Goal: Contribute content

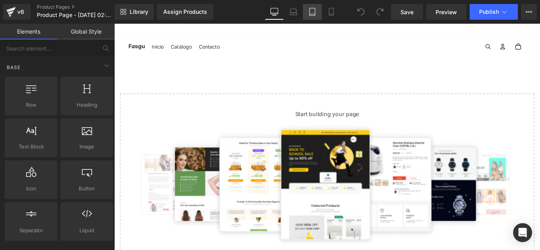
click at [314, 11] on icon at bounding box center [312, 12] width 8 height 8
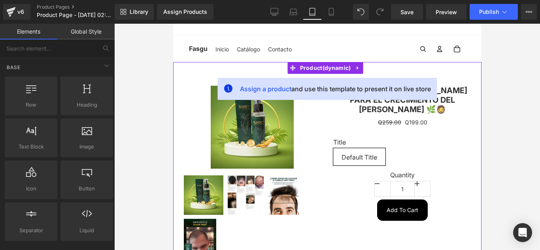
scroll to position [114, 0]
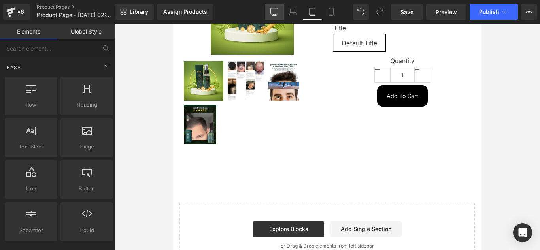
click at [280, 9] on link "Desktop" at bounding box center [274, 12] width 19 height 16
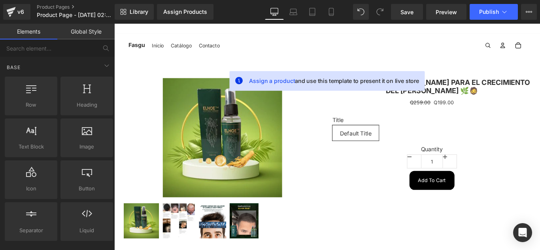
scroll to position [0, 0]
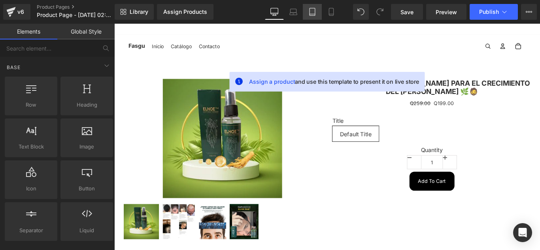
click at [320, 14] on link "Tablet" at bounding box center [312, 12] width 19 height 16
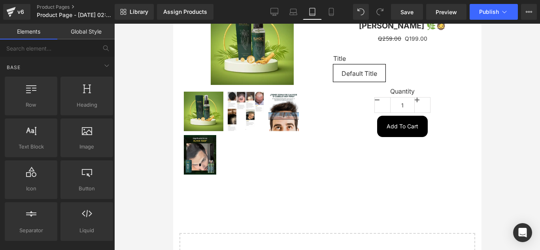
scroll to position [142, 0]
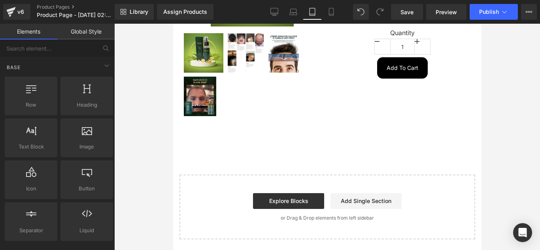
click at [87, 30] on link "Global Style" at bounding box center [85, 32] width 57 height 16
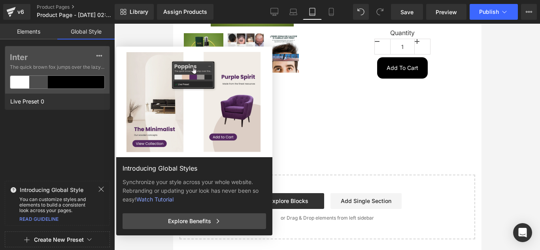
click at [41, 34] on link "Elements" at bounding box center [28, 32] width 57 height 16
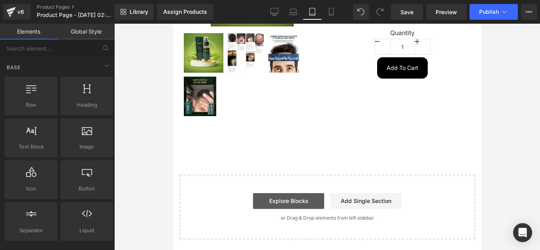
click at [303, 201] on link "Explore Blocks" at bounding box center [287, 201] width 71 height 16
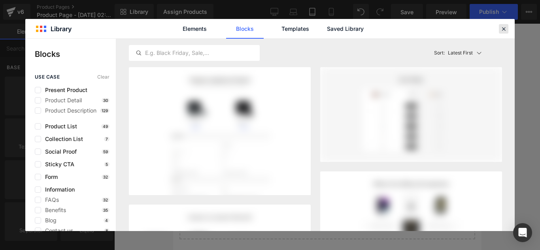
click at [499, 31] on div at bounding box center [503, 28] width 9 height 9
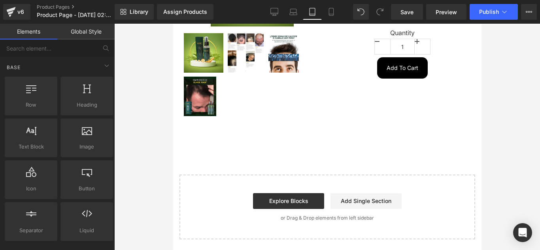
click at [319, 166] on div "Assign a product and use this template to present it on live store Sale Off (P)…" at bounding box center [327, 80] width 308 height 320
click at [345, 172] on div "Assign a product and use this template to present it on live store Sale Off (P)…" at bounding box center [327, 80] width 308 height 320
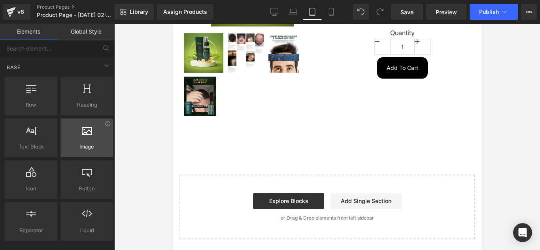
click at [80, 148] on span "Image" at bounding box center [87, 147] width 48 height 8
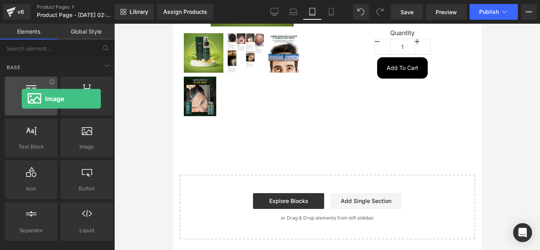
drag, startPoint x: 85, startPoint y: 145, endPoint x: 31, endPoint y: 106, distance: 66.2
click at [30, 105] on div "Row rows, columns, layouts, div Heading headings, titles, h1,h2,h3,h4,h5,h6 Tex…" at bounding box center [58, 158] width 111 height 167
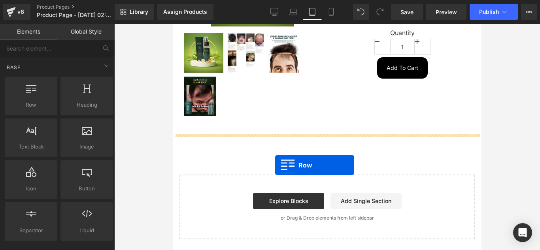
drag, startPoint x: 195, startPoint y: 127, endPoint x: 277, endPoint y: 154, distance: 86.9
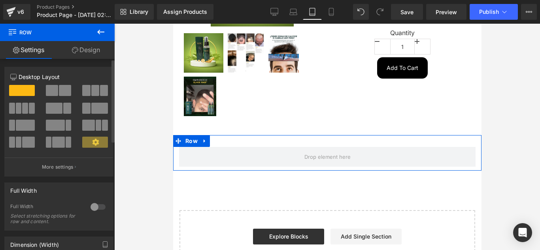
click at [26, 90] on span at bounding box center [22, 90] width 26 height 11
click at [30, 50] on link "Settings" at bounding box center [28, 50] width 57 height 18
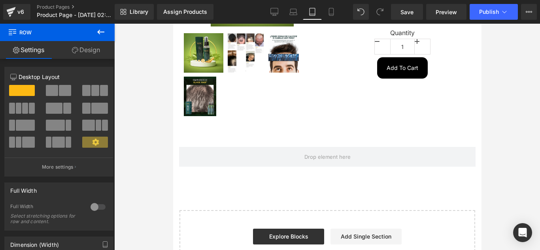
click at [104, 34] on icon at bounding box center [100, 31] width 9 height 9
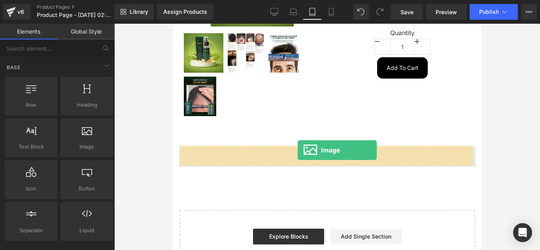
drag, startPoint x: 259, startPoint y: 168, endPoint x: 297, endPoint y: 150, distance: 41.9
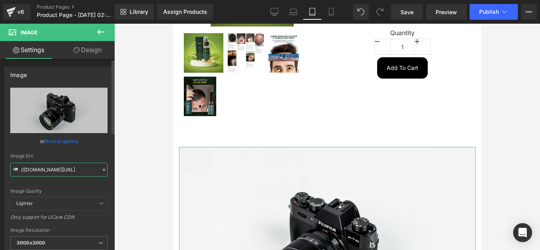
click at [60, 169] on input "//[DOMAIN_NAME][URL]" at bounding box center [58, 170] width 97 height 14
paste input "[URL][DOMAIN_NAME]"
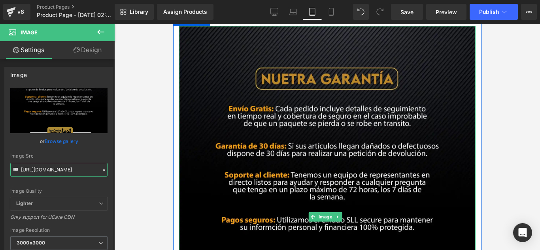
scroll to position [300, 0]
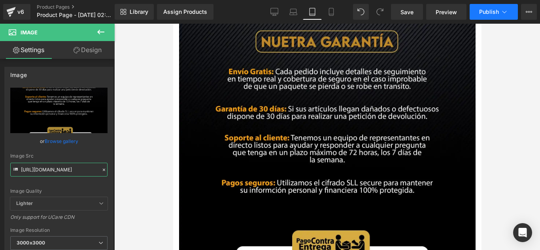
type input "[URL][DOMAIN_NAME]"
click at [491, 14] on span "Publish" at bounding box center [489, 12] width 20 height 6
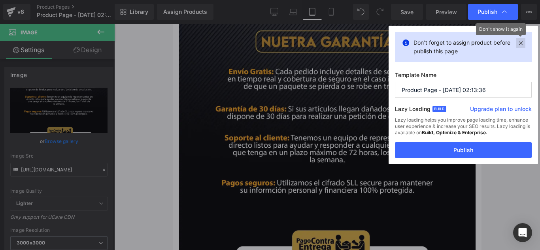
click at [518, 39] on icon at bounding box center [520, 42] width 9 height 9
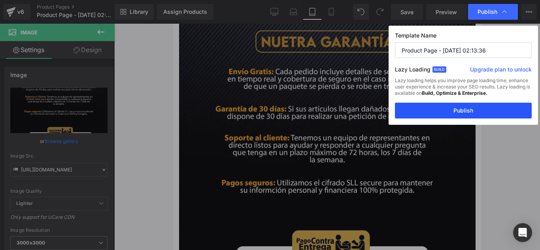
click at [486, 109] on button "Publish" at bounding box center [463, 111] width 137 height 16
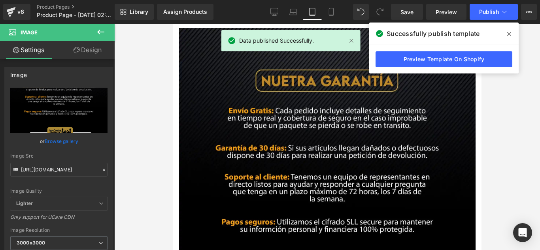
scroll to position [261, 0]
click at [277, 12] on icon at bounding box center [274, 12] width 8 height 8
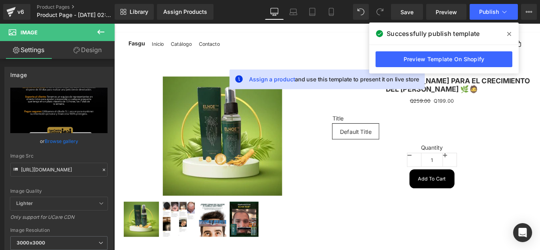
scroll to position [0, 0]
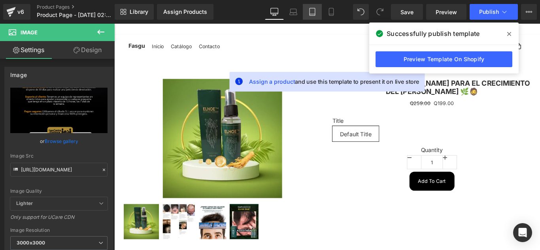
click at [318, 8] on link "Tablet" at bounding box center [312, 12] width 19 height 16
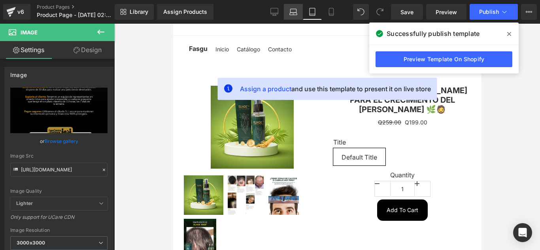
click at [297, 13] on link "Laptop" at bounding box center [293, 12] width 19 height 16
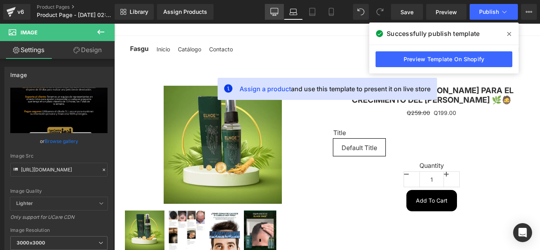
click at [277, 11] on icon at bounding box center [274, 12] width 8 height 8
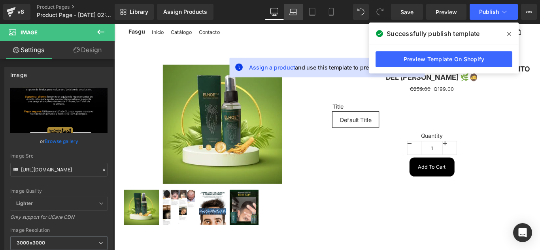
click at [289, 14] on icon at bounding box center [293, 12] width 8 height 8
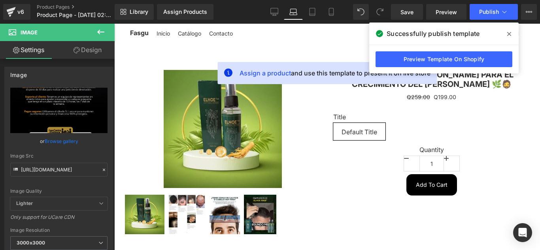
scroll to position [0, 0]
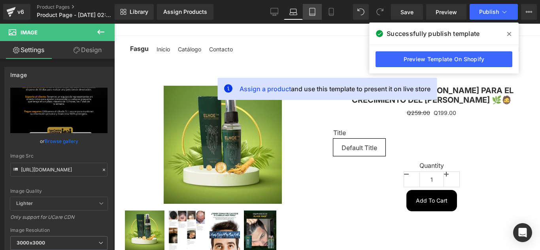
click at [304, 13] on link "Tablet" at bounding box center [312, 12] width 19 height 16
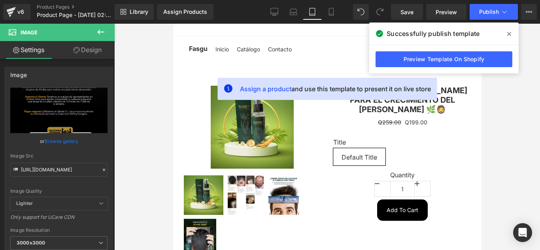
click at [503, 37] on span at bounding box center [508, 34] width 13 height 13
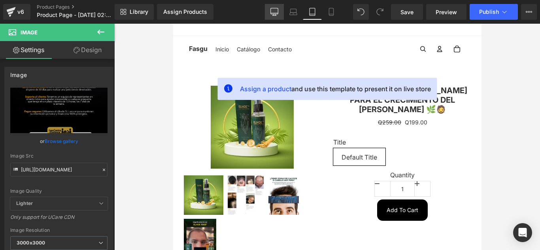
click at [275, 13] on icon at bounding box center [274, 12] width 8 height 8
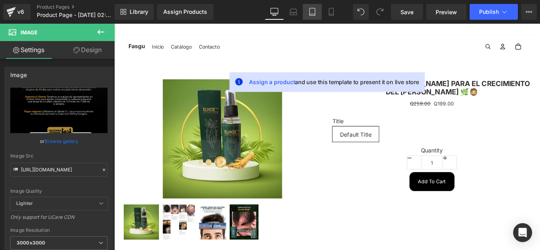
scroll to position [8, 0]
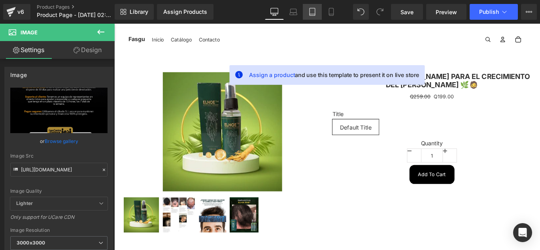
click at [317, 13] on link "Tablet" at bounding box center [312, 12] width 19 height 16
type input "100"
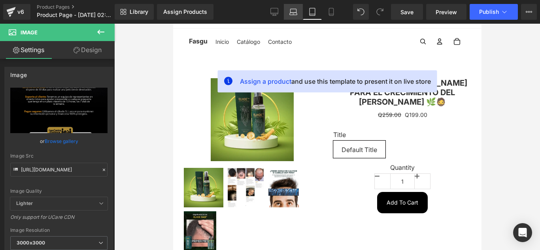
scroll to position [0, 0]
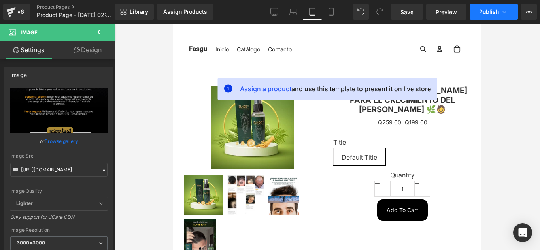
click at [489, 11] on span "Publish" at bounding box center [489, 12] width 20 height 6
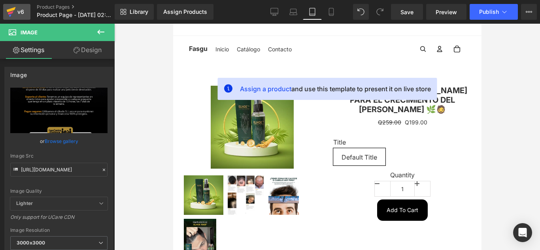
click at [21, 12] on div "v6" at bounding box center [21, 12] width 10 height 10
